Goal: Task Accomplishment & Management: Use online tool/utility

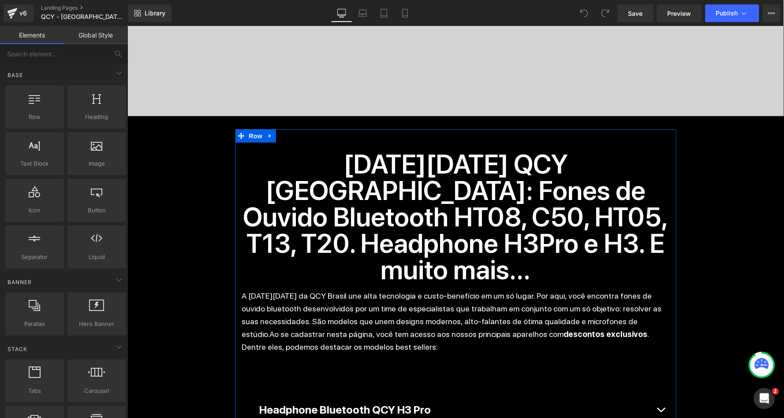
scroll to position [350, 0]
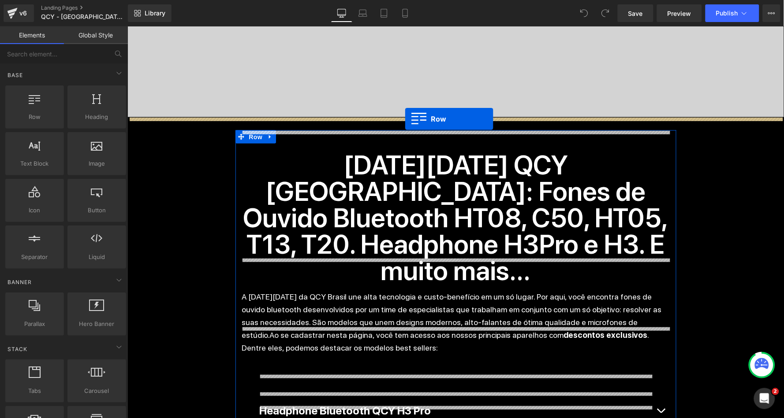
drag, startPoint x: 160, startPoint y: 142, endPoint x: 404, endPoint y: 119, distance: 245.4
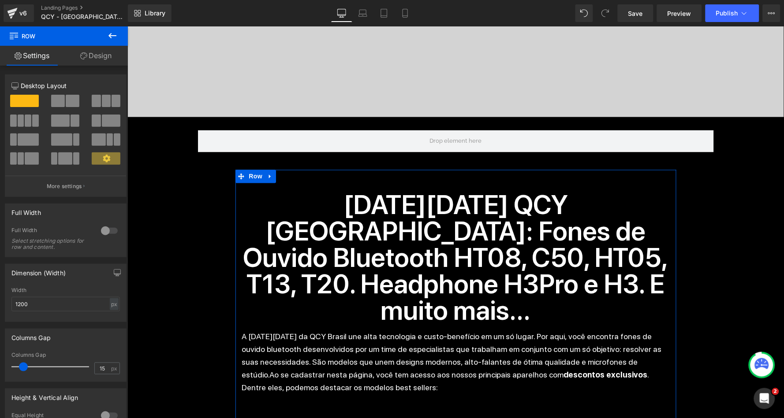
click at [112, 34] on icon at bounding box center [112, 35] width 11 height 11
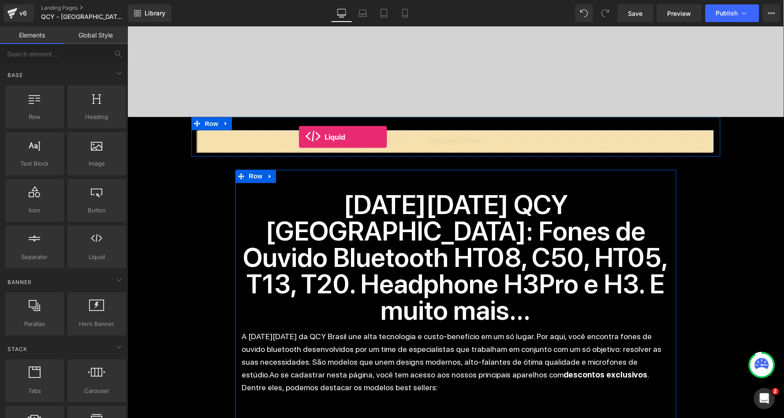
drag, startPoint x: 218, startPoint y: 277, endPoint x: 298, endPoint y: 137, distance: 161.7
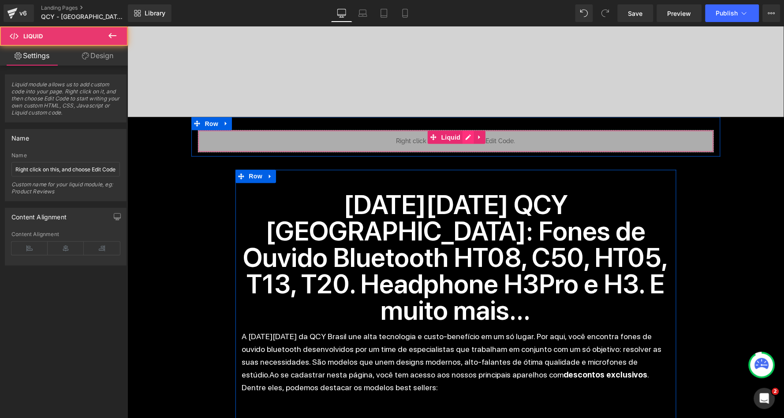
click at [466, 137] on icon at bounding box center [468, 136] width 5 height 5
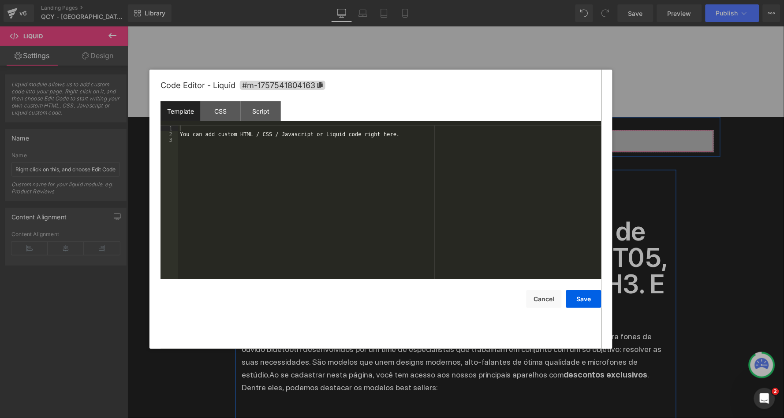
click at [362, 143] on div "You can add custom HTML / CSS / Javascript or Liquid code right here." at bounding box center [389, 208] width 423 height 165
click at [590, 297] on button "Save" at bounding box center [583, 300] width 35 height 18
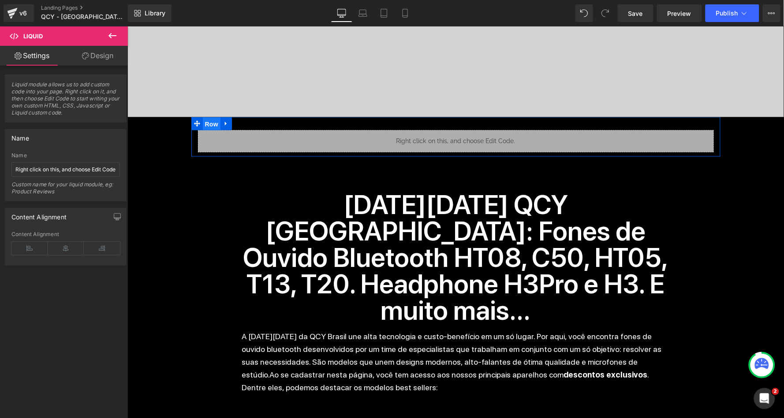
click at [205, 124] on span "Row" at bounding box center [211, 123] width 18 height 13
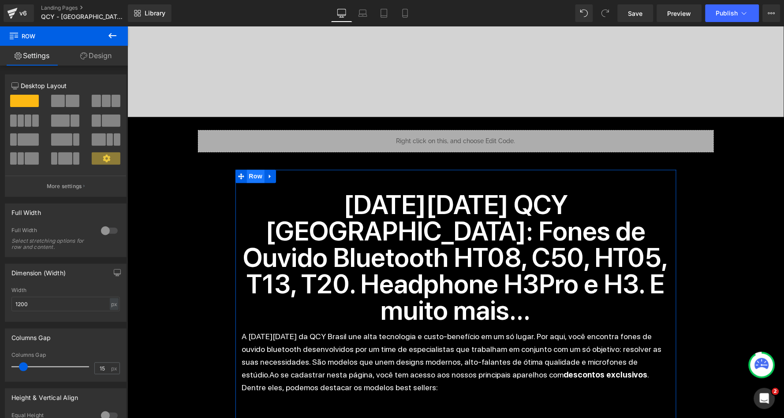
click at [246, 178] on span "Row" at bounding box center [255, 176] width 18 height 13
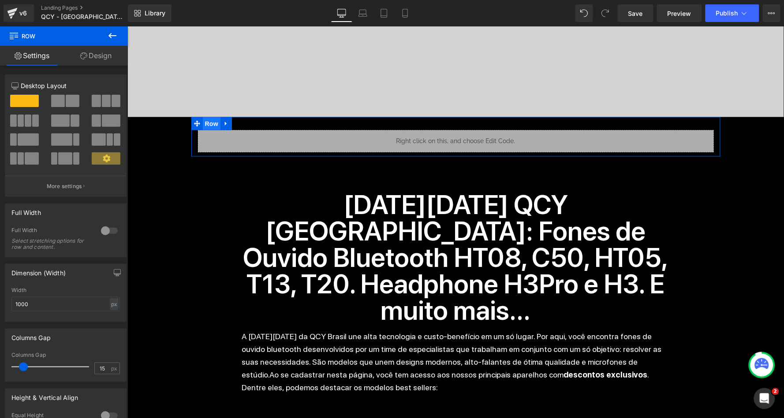
click at [210, 123] on span "Row" at bounding box center [211, 123] width 18 height 13
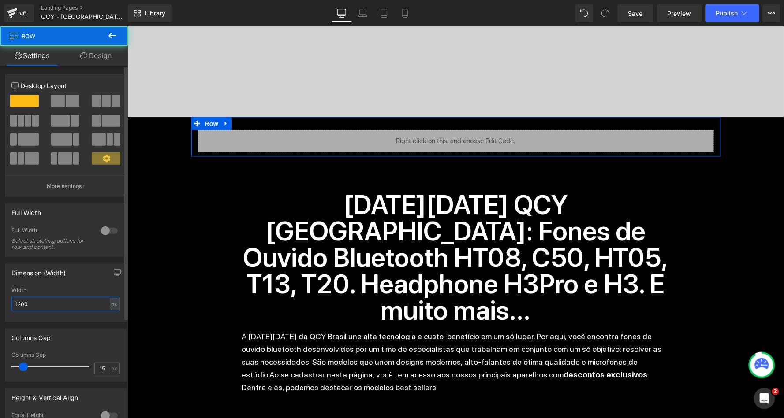
drag, startPoint x: 63, startPoint y: 306, endPoint x: 7, endPoint y: 306, distance: 56.9
click at [7, 306] on div "1200px Width 1200 px % px" at bounding box center [65, 304] width 121 height 34
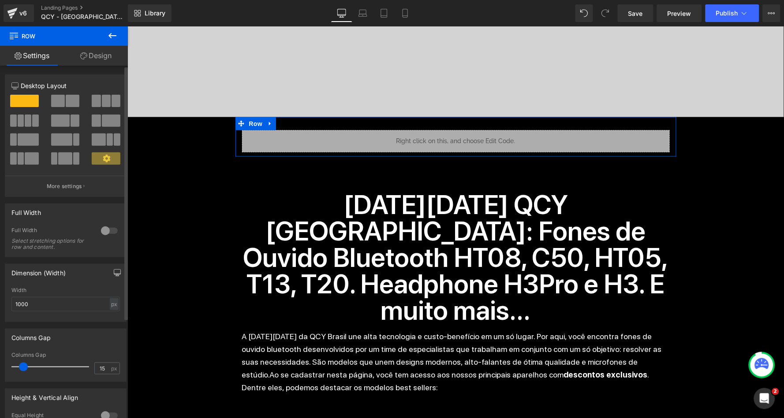
click at [114, 271] on icon "button" at bounding box center [117, 272] width 7 height 7
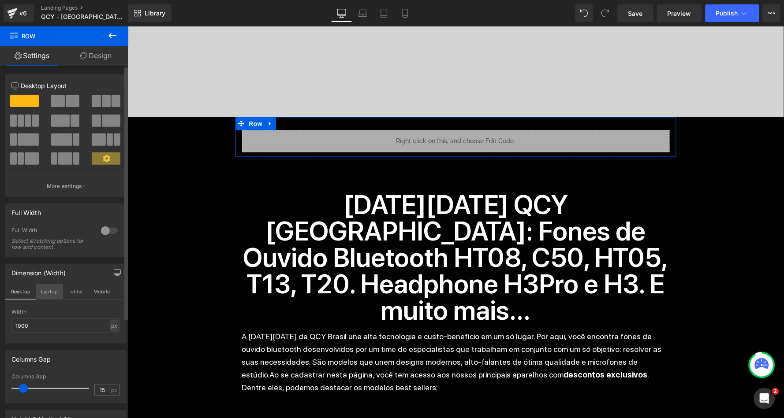
click at [47, 291] on button "Laptop" at bounding box center [49, 291] width 27 height 15
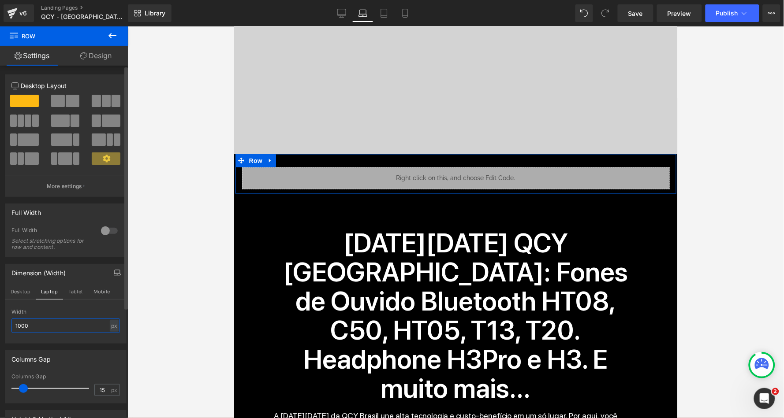
click at [39, 328] on input "1000" at bounding box center [65, 326] width 108 height 15
drag, startPoint x: 41, startPoint y: 328, endPoint x: 0, endPoint y: 322, distance: 41.8
click at [0, 322] on div "Dimension (Width) Desktop Laptop Tablet Mobile 1000px Width 1000 px % px" at bounding box center [66, 301] width 132 height 86
click at [111, 325] on div "px" at bounding box center [114, 326] width 9 height 12
click at [112, 339] on li "%" at bounding box center [113, 339] width 11 height 13
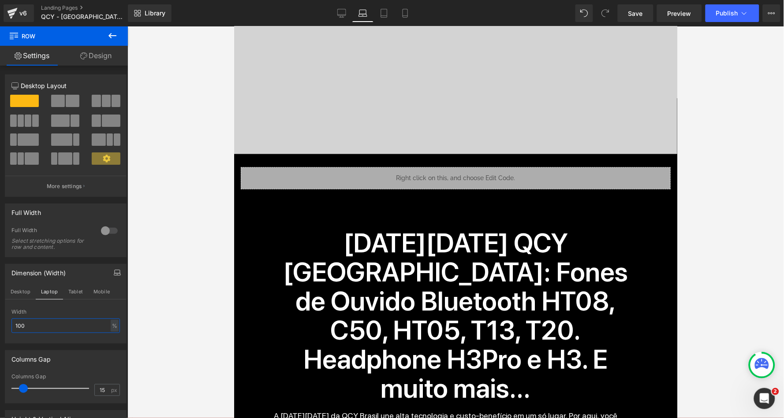
drag, startPoint x: 52, startPoint y: 324, endPoint x: -11, endPoint y: 319, distance: 63.7
click at [0, 319] on html "Row You are previewing how the will restyle your page. You can not edit Element…" at bounding box center [392, 209] width 784 height 418
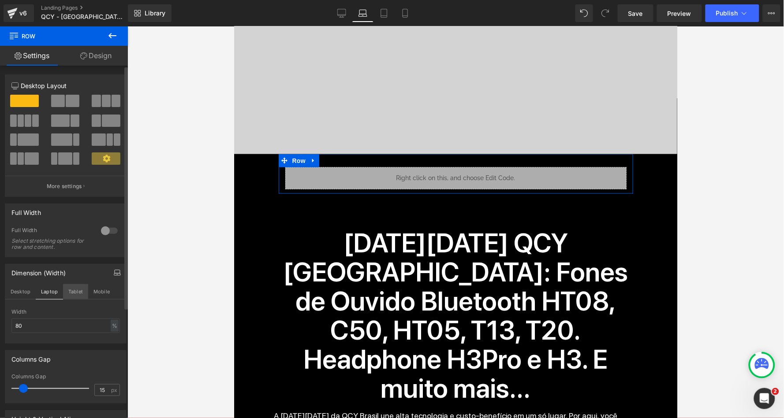
click at [72, 292] on button "Tablet" at bounding box center [75, 291] width 25 height 15
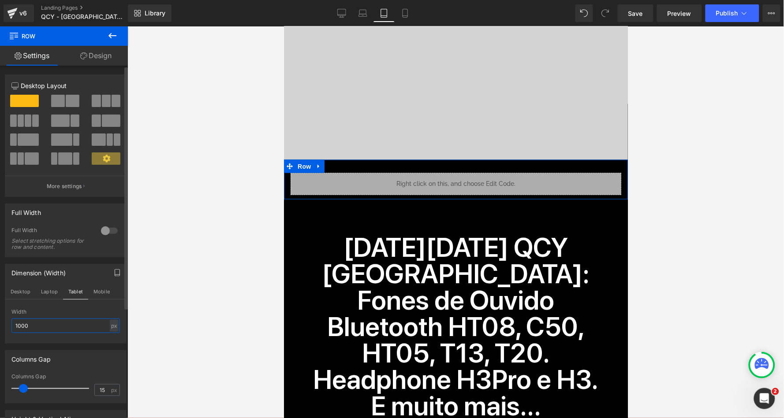
drag, startPoint x: 56, startPoint y: 322, endPoint x: 5, endPoint y: 318, distance: 51.7
click at [5, 318] on div "1000px Width 1000 px % px" at bounding box center [65, 326] width 121 height 34
click at [111, 324] on div "px" at bounding box center [114, 326] width 9 height 12
click at [110, 335] on li "%" at bounding box center [113, 339] width 11 height 13
drag, startPoint x: 52, startPoint y: 330, endPoint x: 5, endPoint y: 322, distance: 47.4
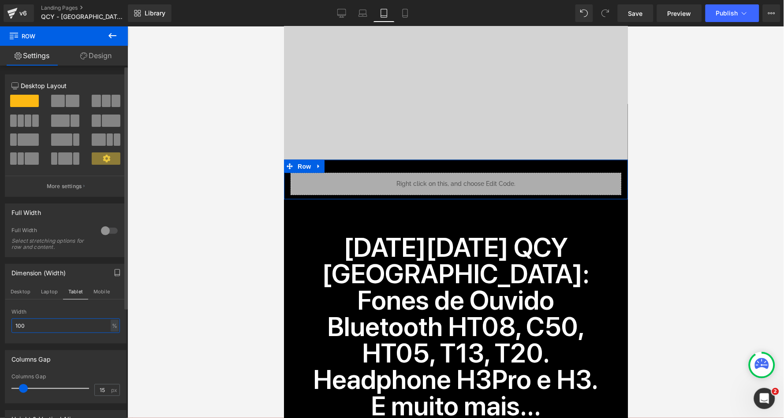
click at [5, 322] on div "100% Width 100 % % px" at bounding box center [65, 326] width 121 height 34
click at [98, 289] on button "Mobile" at bounding box center [101, 291] width 27 height 15
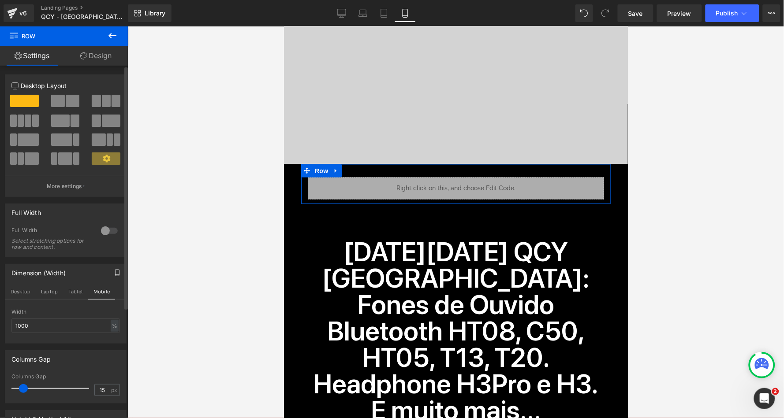
scroll to position [395, 0]
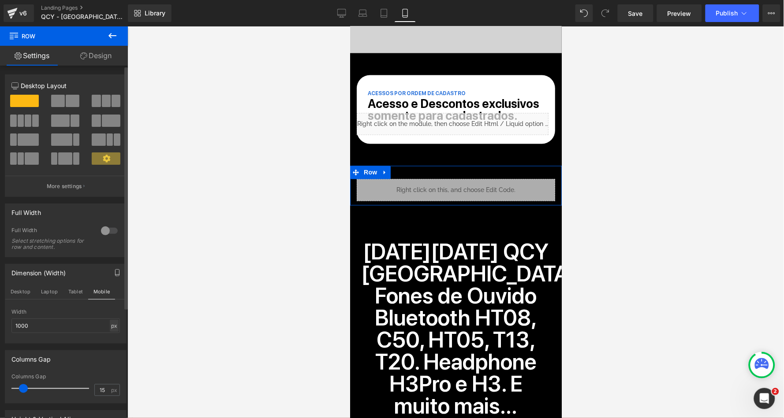
click at [111, 323] on div "px" at bounding box center [114, 326] width 9 height 12
click at [110, 336] on li "%" at bounding box center [113, 339] width 11 height 13
click at [45, 327] on input "100" at bounding box center [65, 326] width 108 height 15
drag, startPoint x: 50, startPoint y: 325, endPoint x: 0, endPoint y: 325, distance: 49.8
click at [0, 325] on div "Dimension (Width) Desktop Laptop Tablet Mobile 100% Width 100 % % px" at bounding box center [66, 301] width 132 height 86
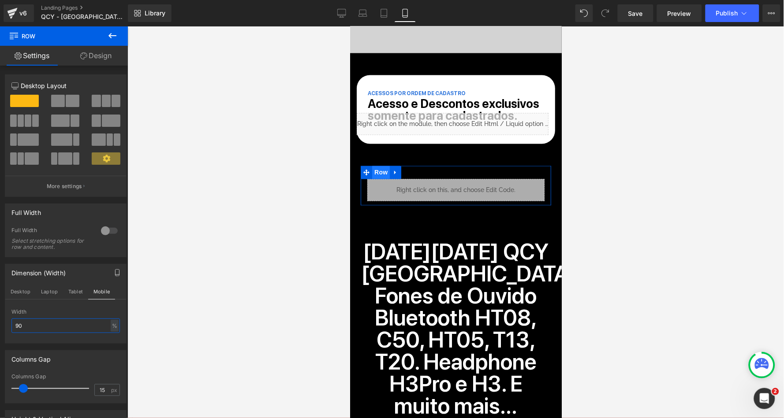
click at [375, 168] on span "Row" at bounding box center [381, 172] width 18 height 13
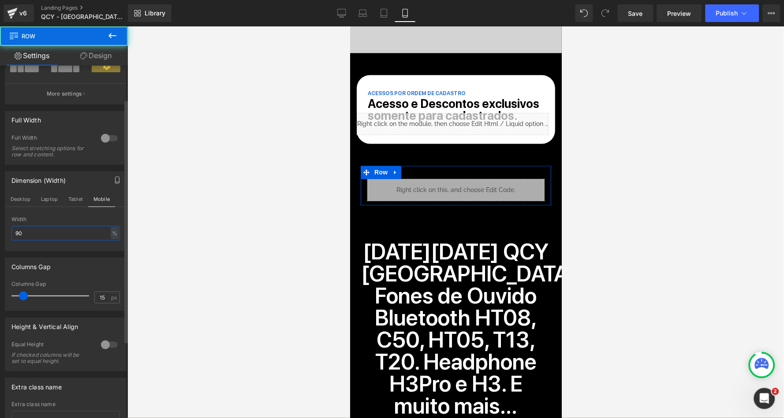
scroll to position [112, 0]
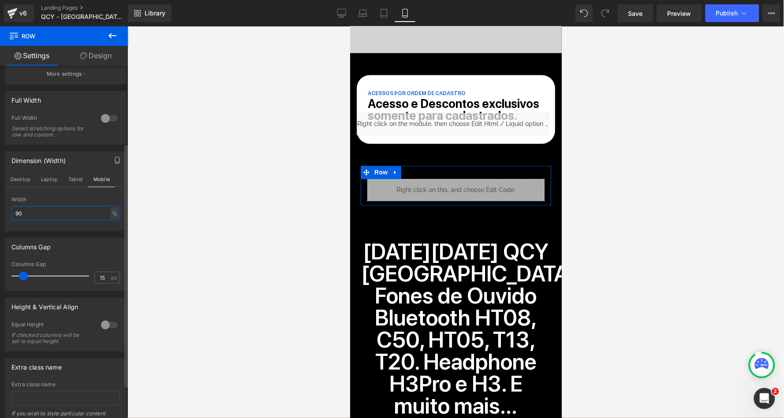
type input "90"
type input "0"
drag, startPoint x: 24, startPoint y: 275, endPoint x: -19, endPoint y: 275, distance: 42.3
click at [0, 275] on html "Row You are previewing how the will restyle your page. You can not edit Element…" at bounding box center [392, 209] width 784 height 418
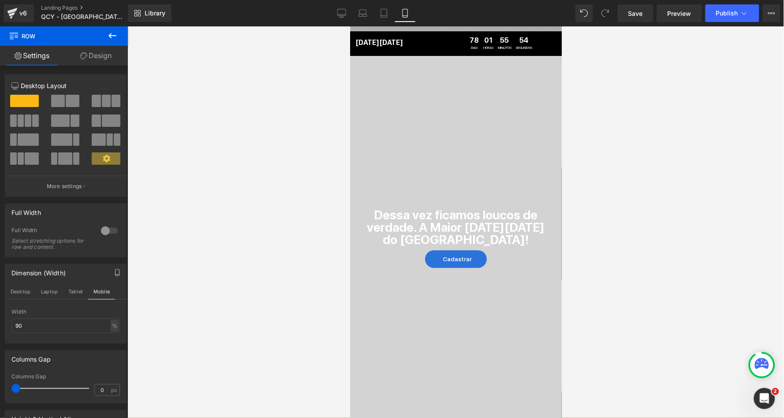
scroll to position [0, 0]
click at [343, 16] on icon at bounding box center [341, 13] width 9 height 9
type input "1000"
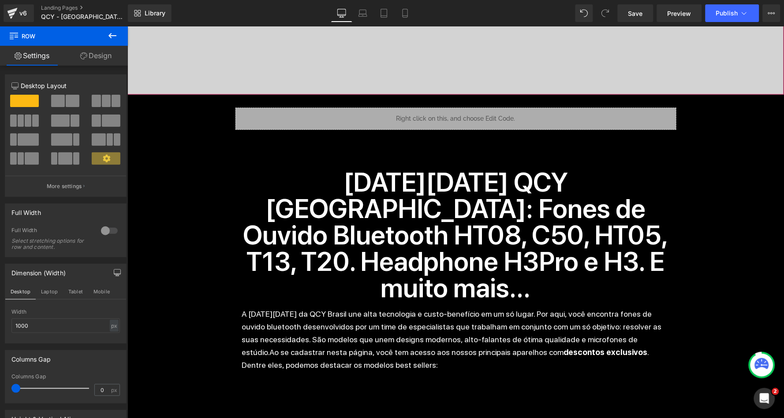
scroll to position [374, 0]
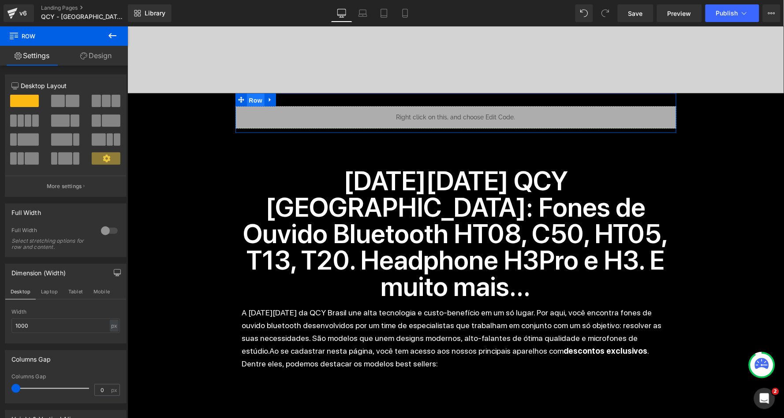
click at [257, 102] on span "Row" at bounding box center [255, 99] width 18 height 13
click at [82, 52] on icon at bounding box center [83, 55] width 7 height 7
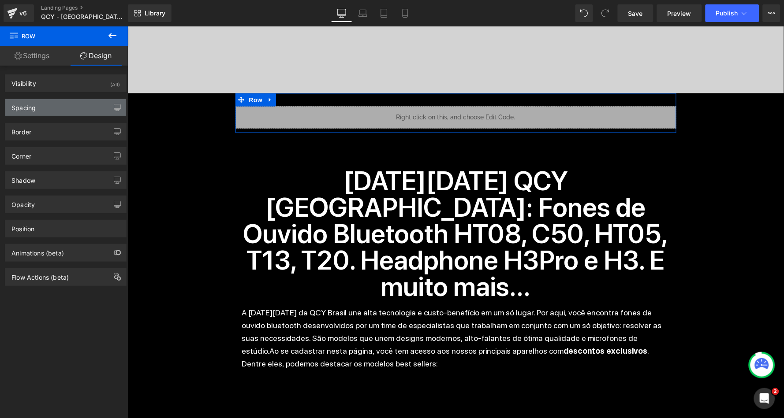
click at [45, 107] on div "Spacing" at bounding box center [65, 107] width 121 height 17
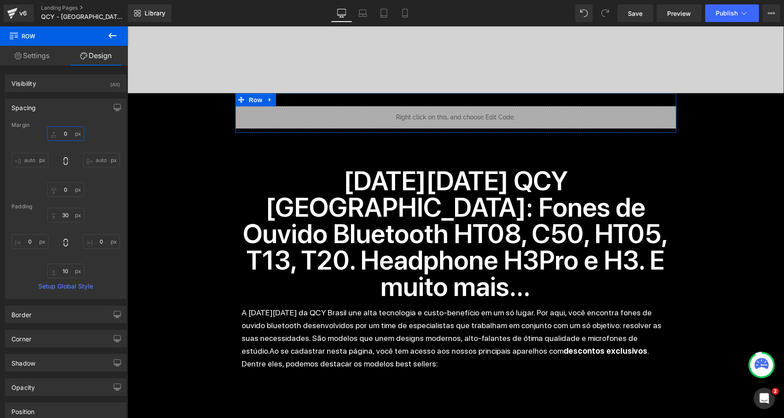
click at [63, 133] on input "0" at bounding box center [65, 134] width 37 height 15
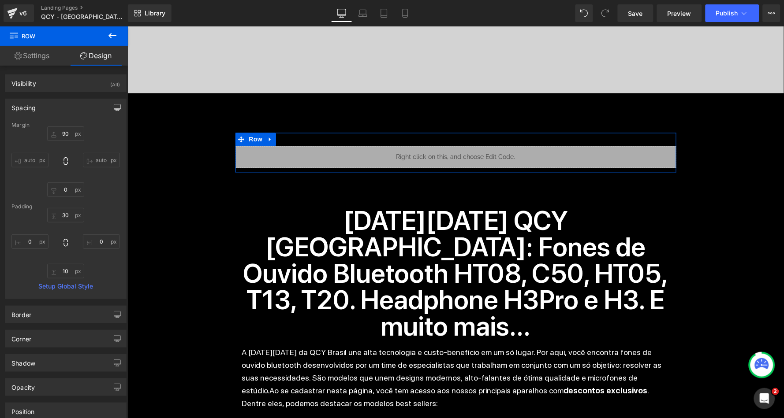
click at [110, 108] on button "button" at bounding box center [117, 107] width 14 height 17
click at [49, 124] on button "Laptop" at bounding box center [49, 126] width 27 height 15
type input "90"
type input "0"
type input "30"
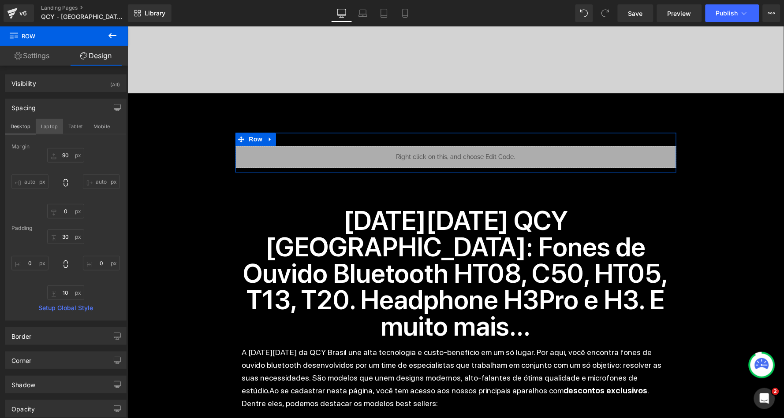
type input "0"
type input "10"
type input "0"
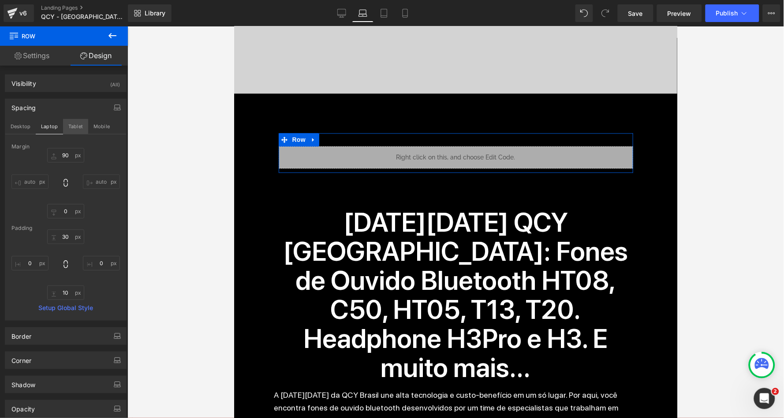
click at [66, 124] on button "Tablet" at bounding box center [75, 126] width 25 height 15
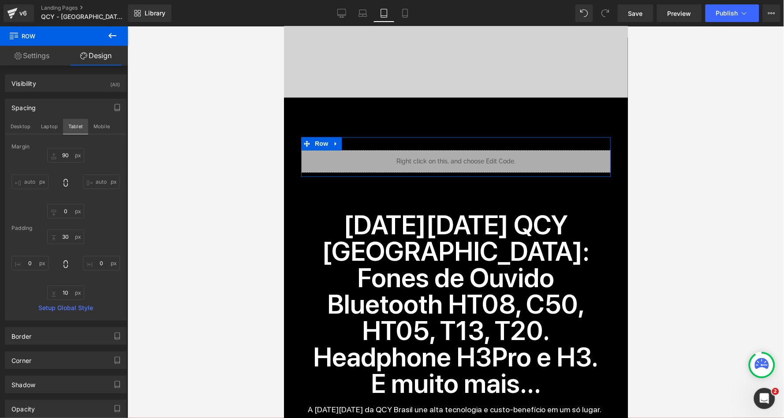
type input "90"
type input "0"
type input "30"
type input "0"
type input "10"
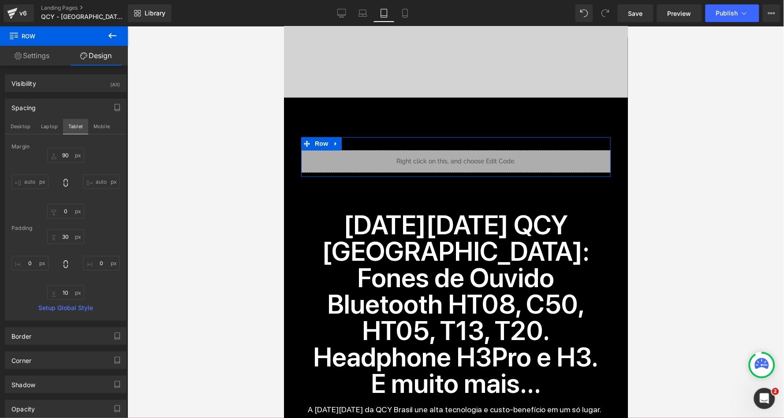
type input "0"
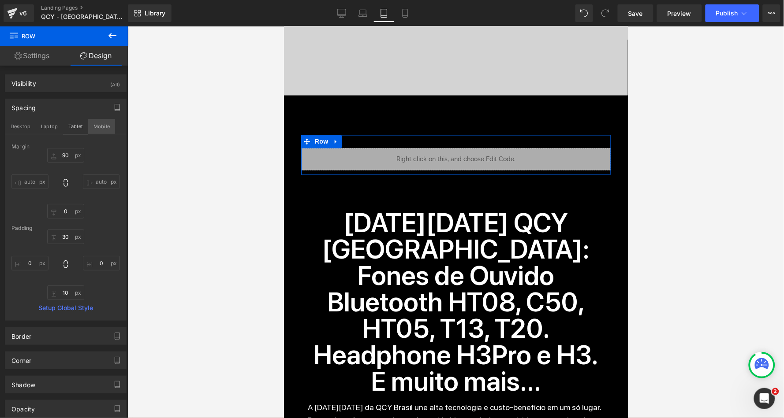
click at [92, 123] on button "Mobile" at bounding box center [101, 126] width 27 height 15
type input "90"
type input "0"
type input "30"
type input "0"
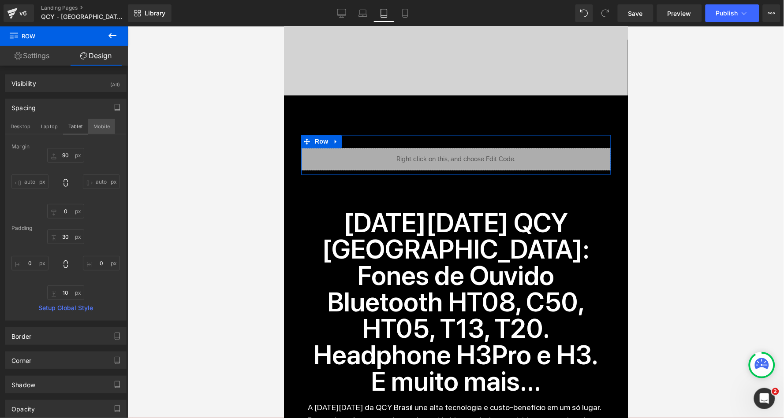
type input "10"
type input "0"
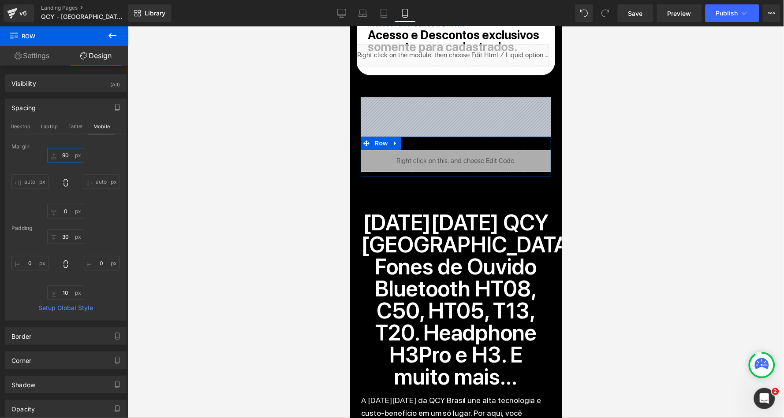
click at [63, 154] on input "90" at bounding box center [65, 155] width 37 height 15
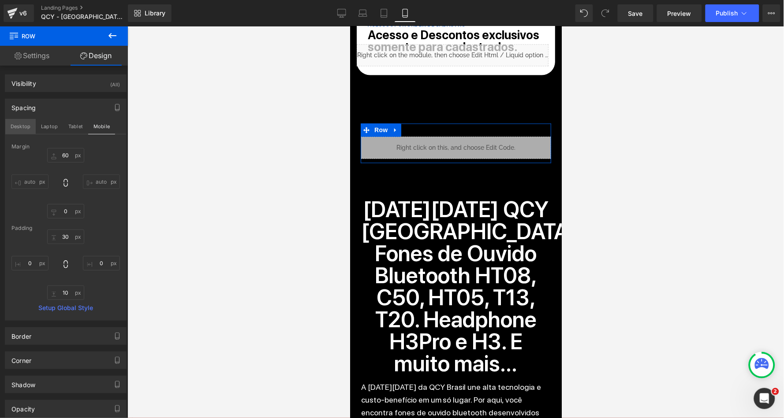
click at [21, 130] on button "Desktop" at bounding box center [20, 126] width 30 height 15
type input "90"
type input "0"
type input "30"
type input "0"
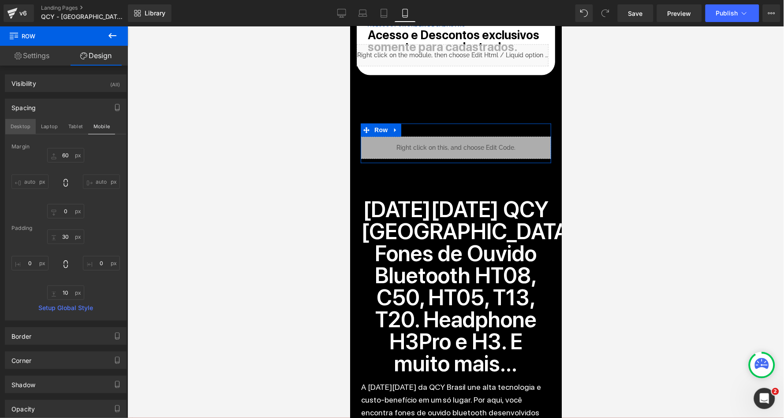
type input "10"
type input "0"
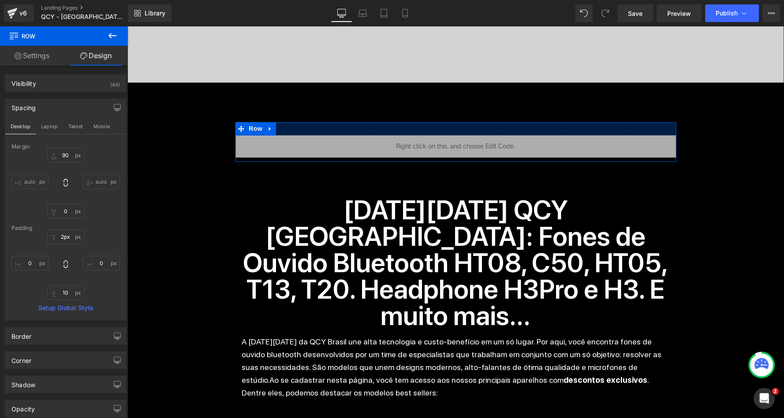
type input "0px"
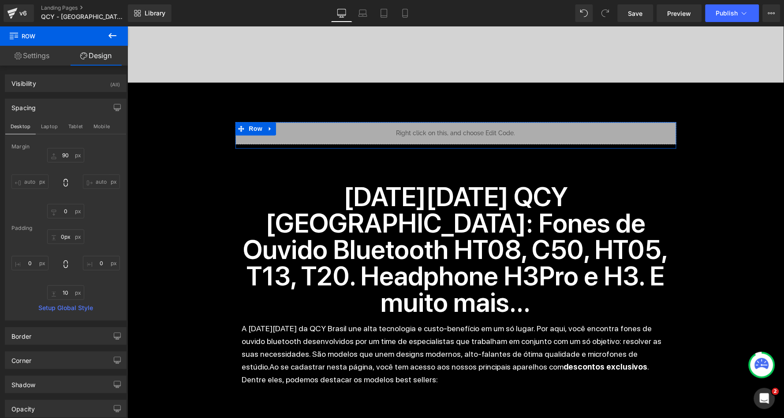
drag, startPoint x: 464, startPoint y: 130, endPoint x: 464, endPoint y: 117, distance: 12.8
click at [464, 117] on div "Separator Liquid Black Friday Heading 78 DIAS 01 HORAS 55 MINUTOS 33 SEGUNDOS C…" at bounding box center [455, 403] width 657 height 1523
click at [55, 127] on button "Laptop" at bounding box center [49, 126] width 27 height 15
type input "90"
type input "0"
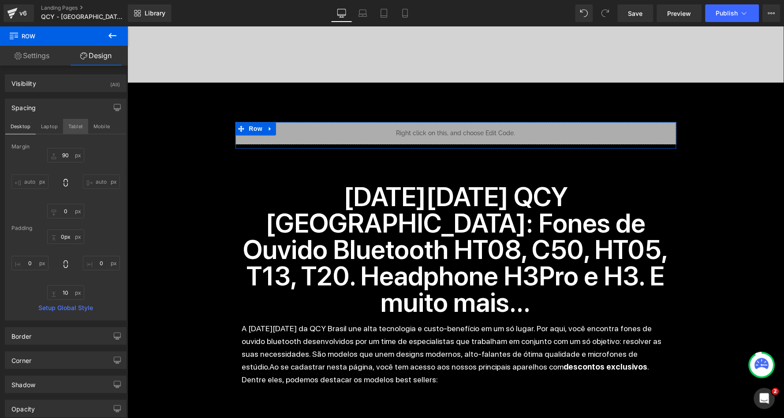
type input "0"
type input "10"
type input "0"
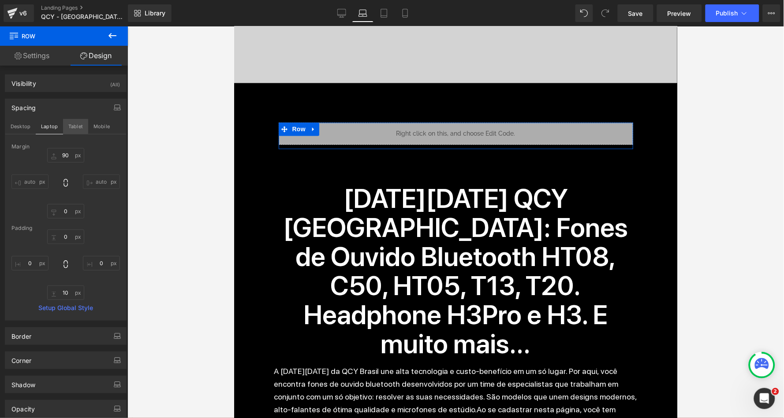
click at [80, 127] on button "Tablet" at bounding box center [75, 126] width 25 height 15
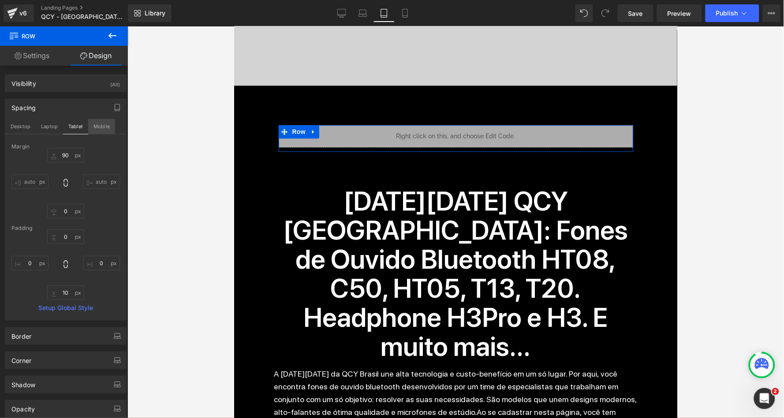
type input "90"
type input "0"
type input "10"
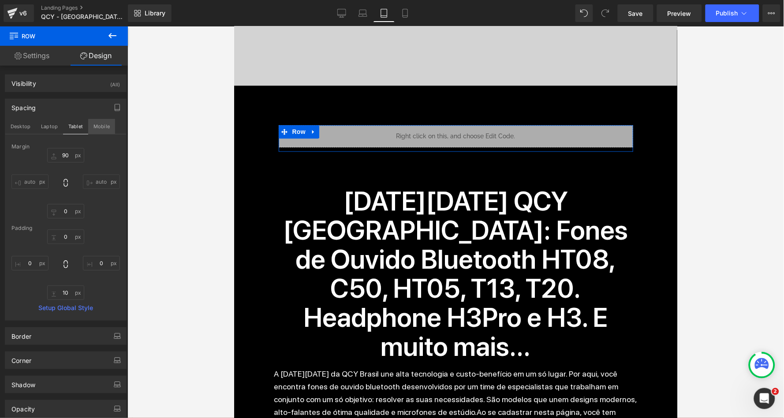
type input "0"
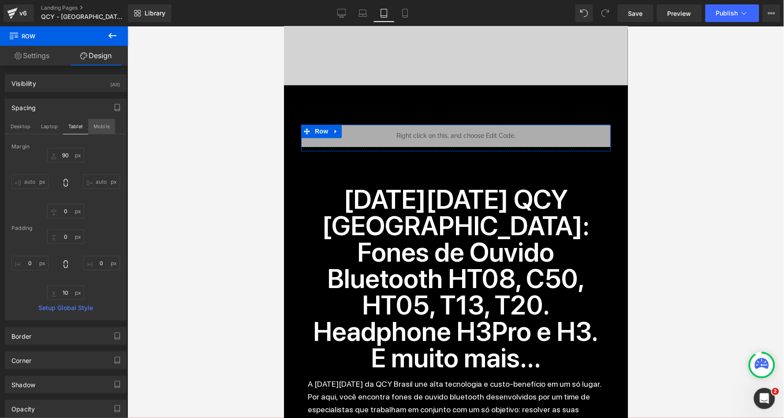
click at [91, 127] on button "Mobile" at bounding box center [101, 126] width 27 height 15
type input "60"
type input "0"
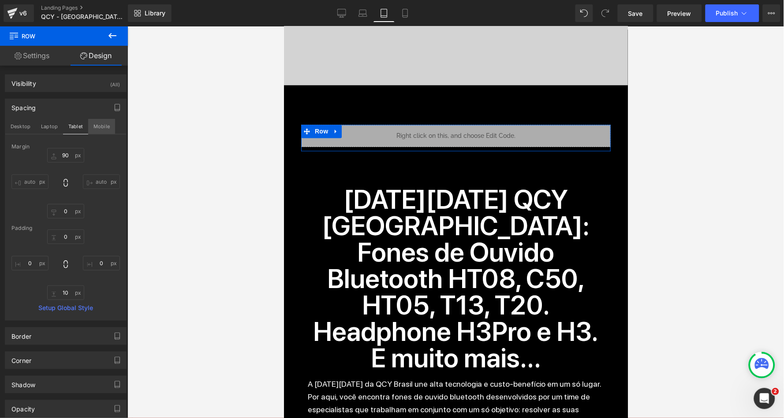
type input "10"
type input "0"
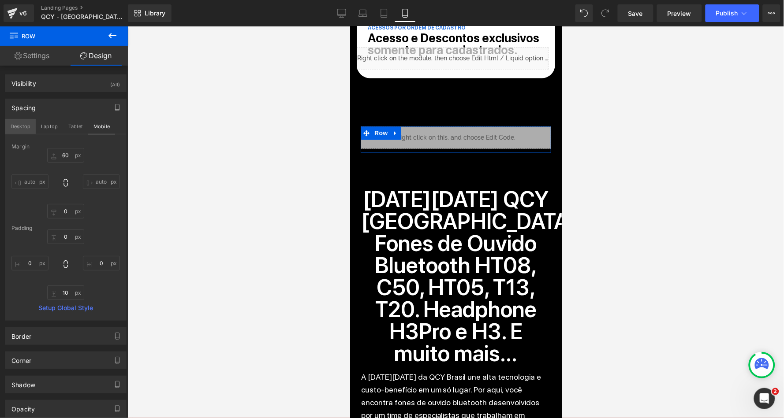
click at [27, 128] on button "Desktop" at bounding box center [20, 126] width 30 height 15
type input "90"
type input "0"
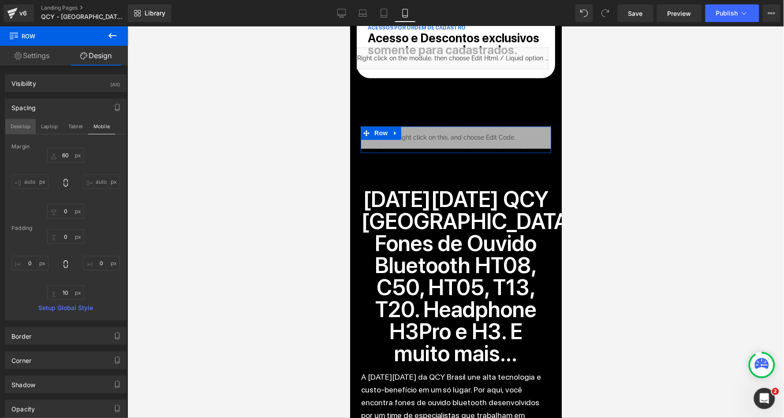
type input "10"
type input "0"
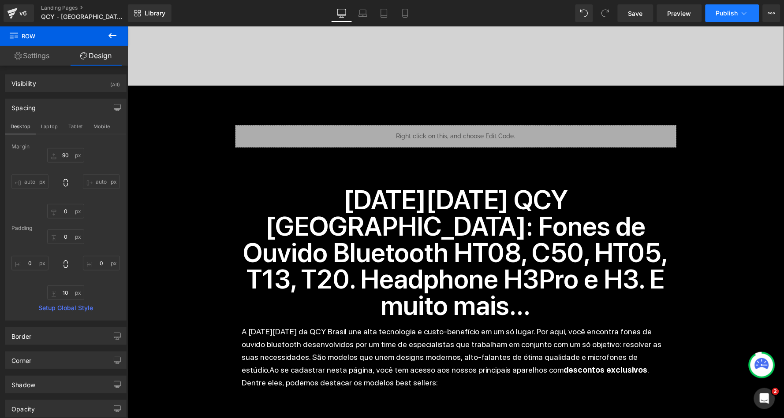
click at [735, 12] on span "Publish" at bounding box center [727, 13] width 22 height 7
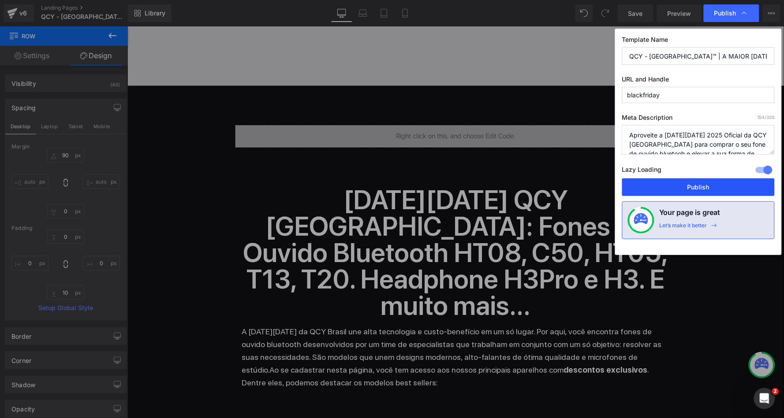
click at [673, 185] on button "Publish" at bounding box center [698, 188] width 153 height 18
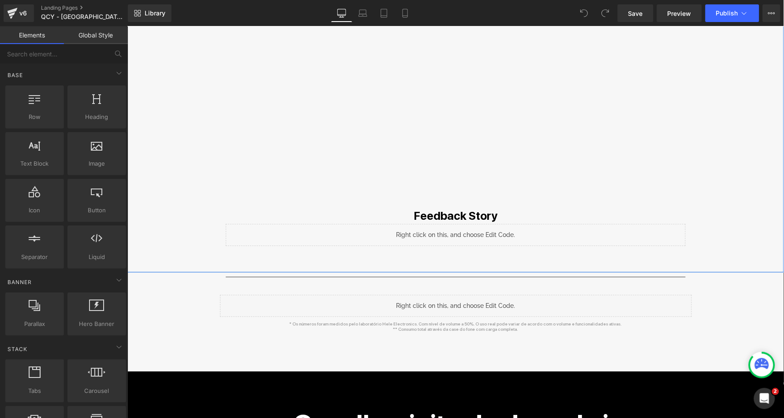
scroll to position [363, 0]
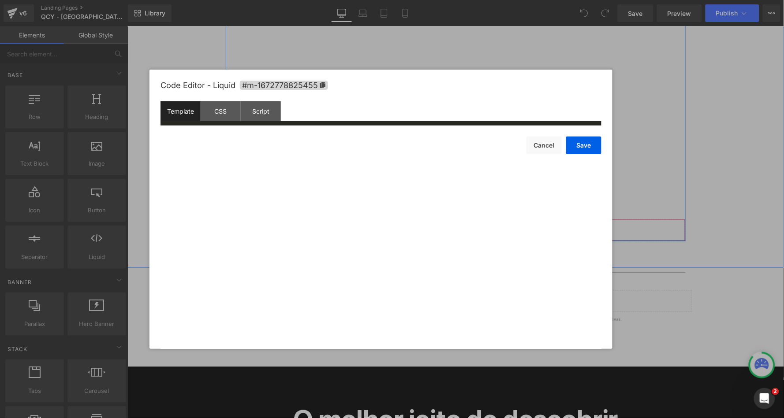
click at [466, 224] on icon at bounding box center [468, 226] width 5 height 5
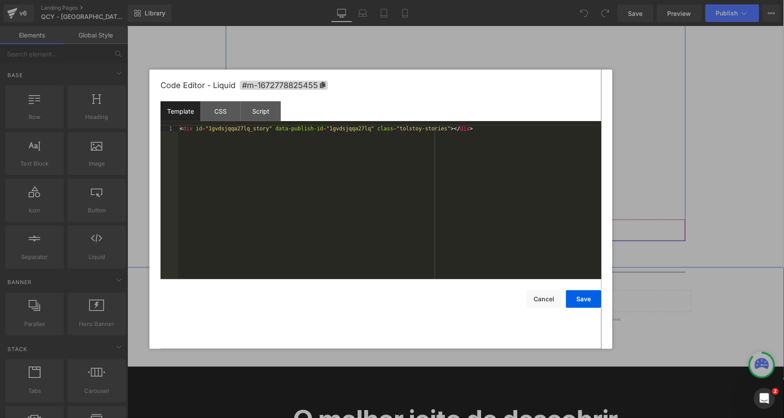
click at [369, 183] on div "< div id = "1gvdsjqqa27lq_story" data-publish-id = "1gvdsjqqa27lq" class = "tol…" at bounding box center [389, 208] width 423 height 165
click at [541, 295] on button "Cancel" at bounding box center [543, 300] width 35 height 18
